Goal: Task Accomplishment & Management: Complete application form

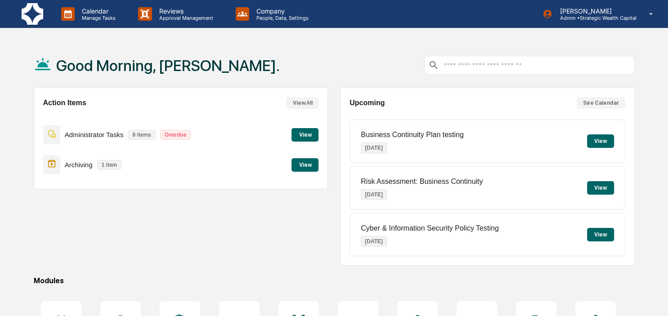
click at [309, 134] on button "View" at bounding box center [304, 134] width 27 height 13
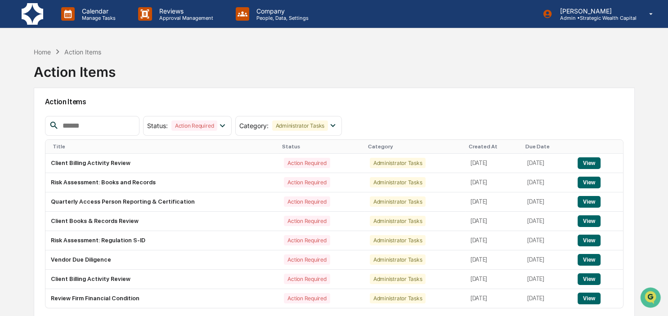
scroll to position [43, 0]
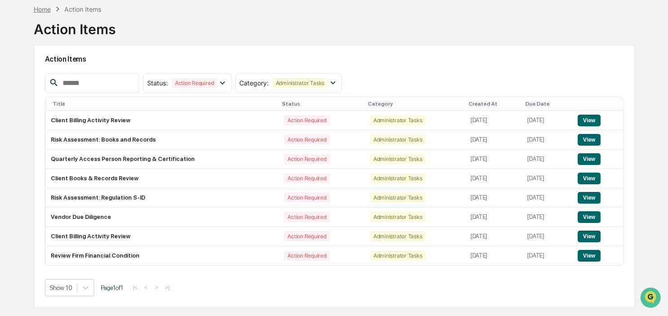
click at [46, 9] on div "Home" at bounding box center [42, 9] width 17 height 8
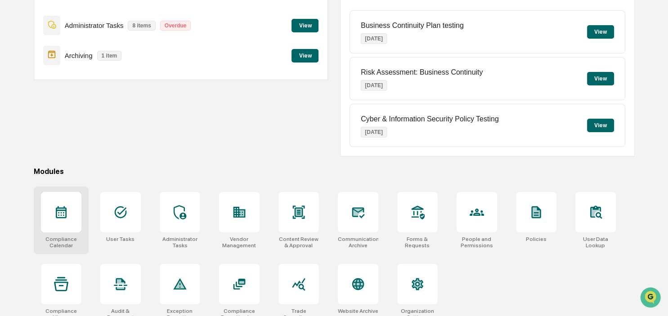
scroll to position [120, 0]
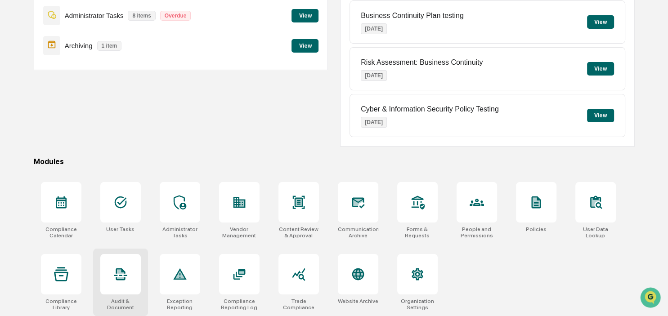
click at [139, 282] on div at bounding box center [120, 274] width 40 height 40
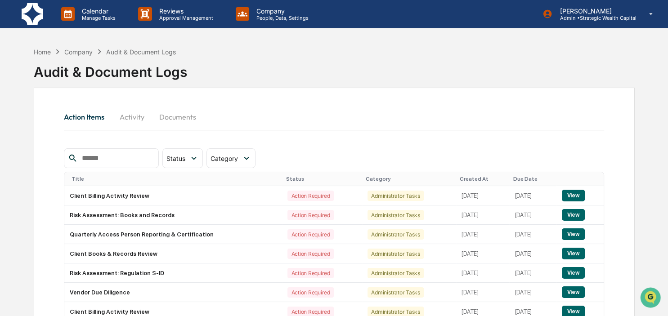
click at [137, 118] on button "Activity" at bounding box center [131, 117] width 40 height 22
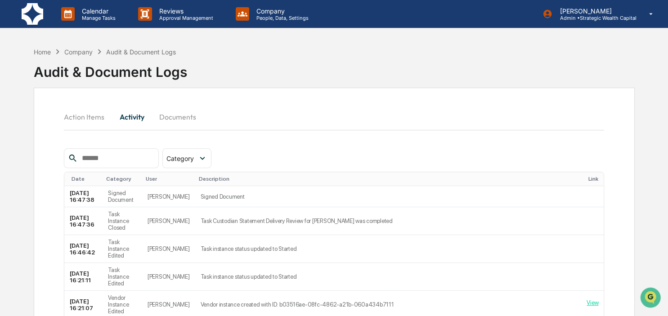
click at [187, 114] on button "Documents" at bounding box center [177, 117] width 51 height 22
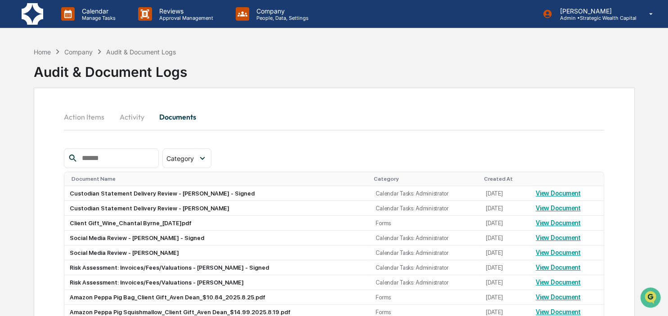
click at [71, 118] on button "Action Items" at bounding box center [88, 117] width 48 height 22
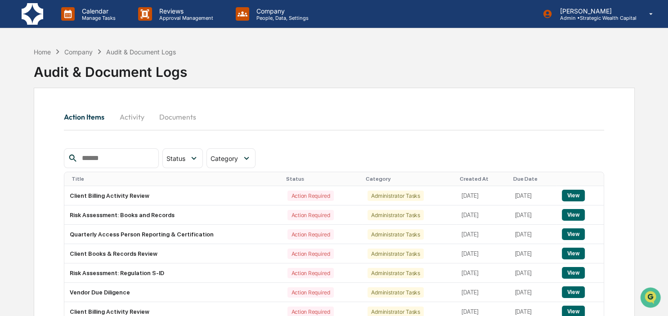
click at [111, 159] on input "text" at bounding box center [116, 158] width 76 height 12
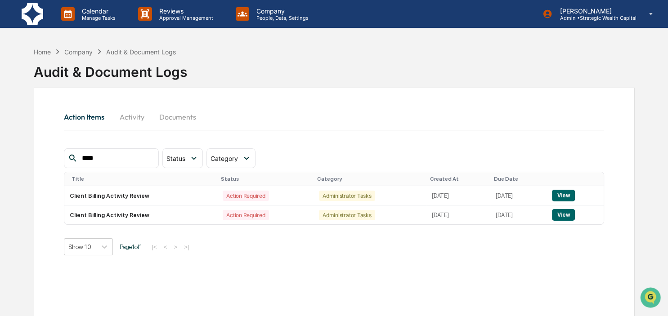
type input "****"
click at [573, 197] on button "View" at bounding box center [563, 196] width 23 height 12
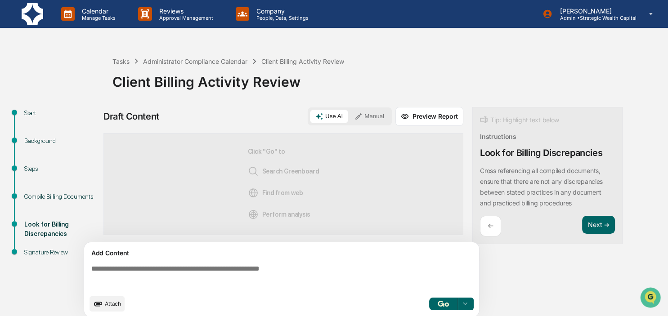
click at [265, 273] on textarea at bounding box center [283, 277] width 391 height 32
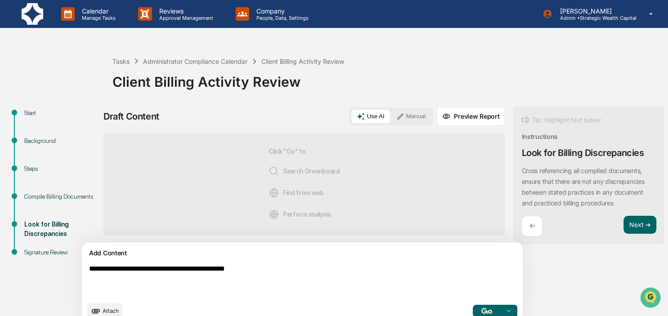
type textarea "**********"
click at [481, 309] on img "button" at bounding box center [486, 311] width 11 height 6
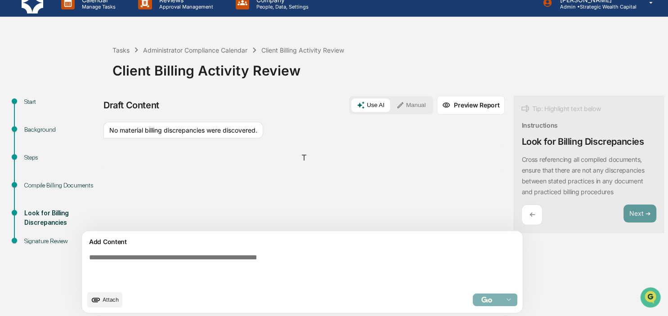
scroll to position [14, 0]
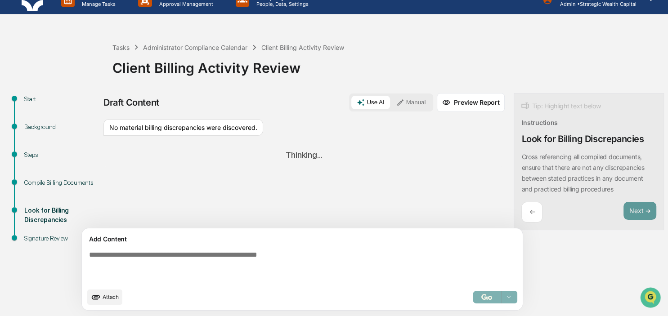
click at [391, 104] on button "Manual" at bounding box center [411, 102] width 40 height 13
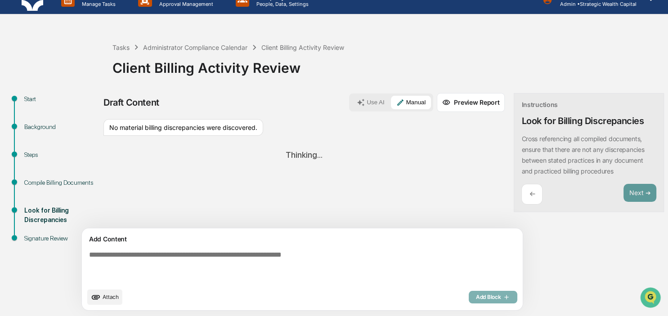
click at [192, 252] on textarea at bounding box center [280, 267] width 391 height 40
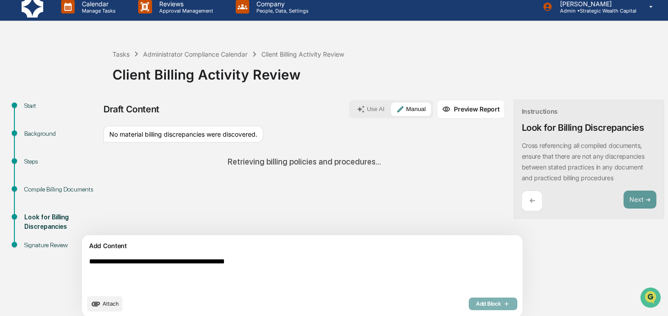
type textarea "**********"
click at [468, 307] on div "Add Block" at bounding box center [492, 304] width 49 height 13
click at [298, 267] on textarea "**********" at bounding box center [280, 274] width 391 height 40
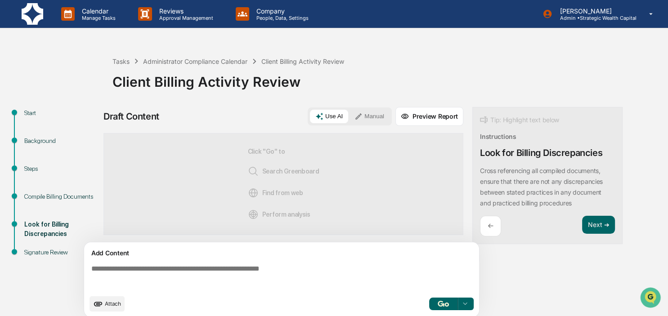
click at [370, 119] on button "Manual" at bounding box center [369, 116] width 40 height 13
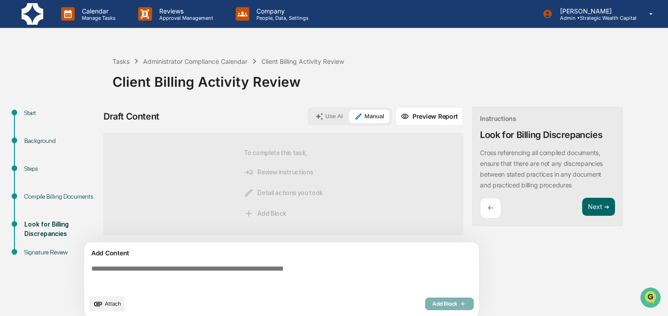
click at [242, 275] on textarea at bounding box center [283, 277] width 391 height 32
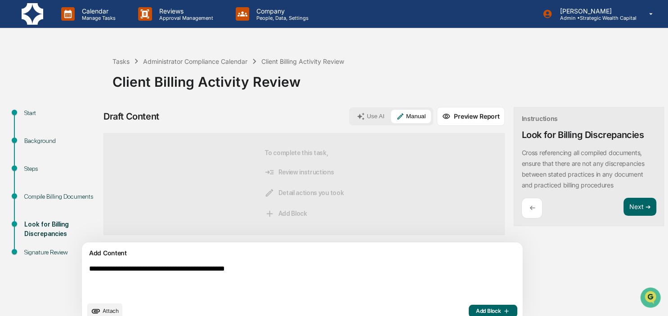
type textarea "**********"
click at [476, 309] on span "Add Block" at bounding box center [493, 310] width 34 height 7
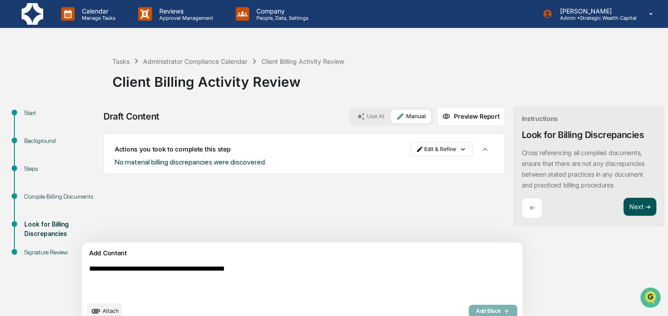
click at [623, 203] on button "Next ➔" at bounding box center [639, 207] width 33 height 18
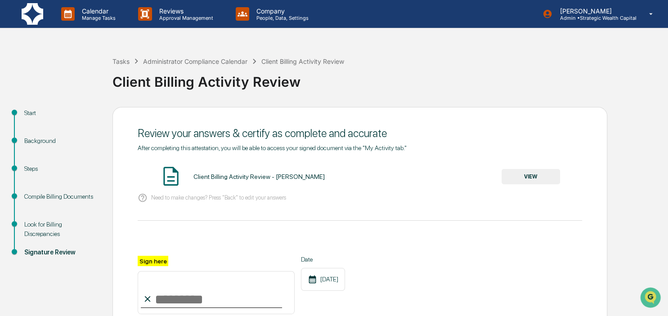
click at [529, 178] on button "VIEW" at bounding box center [530, 176] width 58 height 15
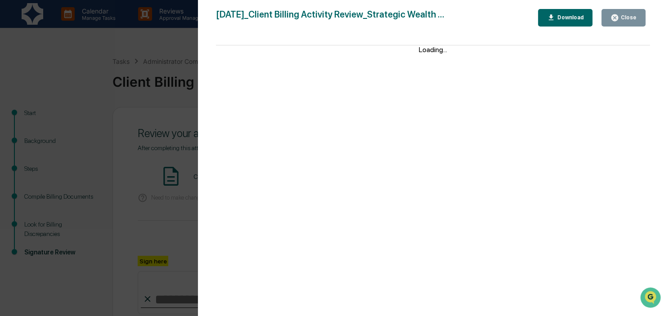
click at [634, 13] on button "Close" at bounding box center [623, 18] width 44 height 18
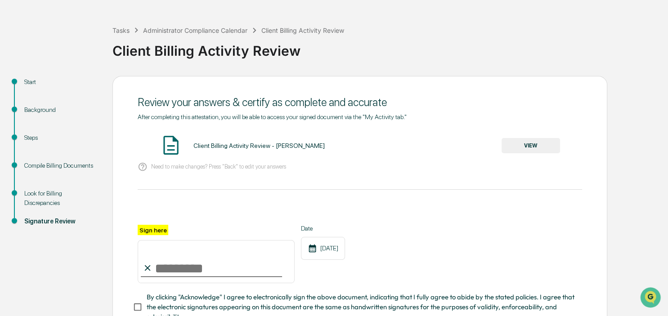
scroll to position [47, 0]
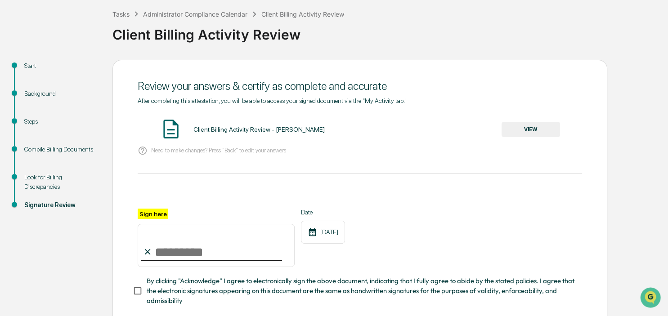
click at [216, 255] on input "Sign here" at bounding box center [216, 245] width 157 height 43
type input "**********"
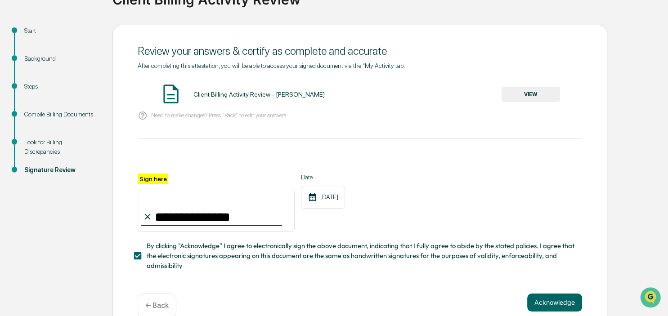
scroll to position [95, 0]
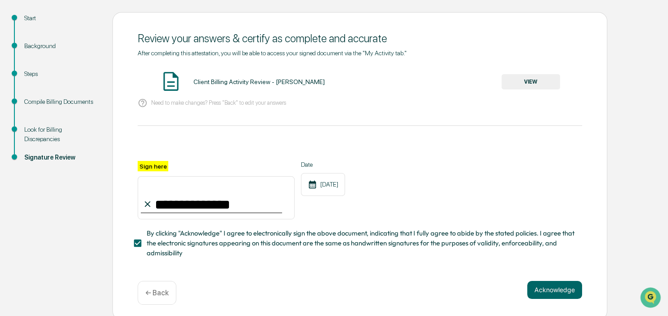
click at [584, 296] on div "**********" at bounding box center [359, 166] width 494 height 308
click at [572, 298] on button "Acknowledge" at bounding box center [554, 290] width 55 height 18
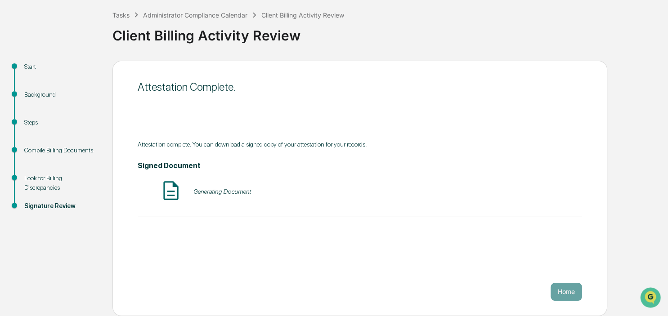
scroll to position [45, 0]
click at [572, 289] on button "Home" at bounding box center [565, 293] width 31 height 18
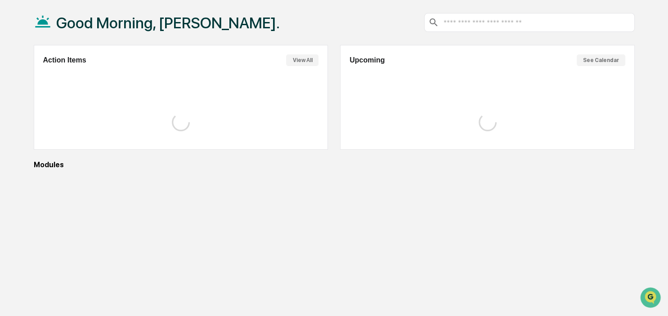
scroll to position [43, 0]
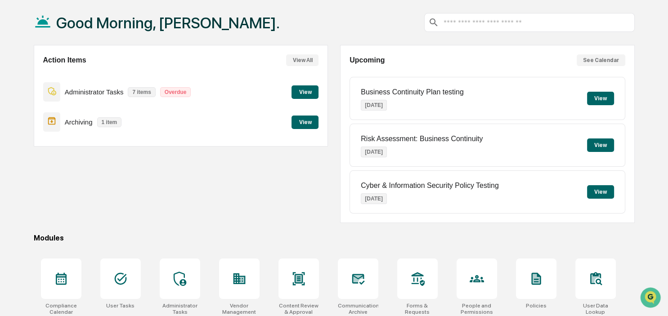
click at [307, 92] on button "View" at bounding box center [304, 91] width 27 height 13
